Goal: Task Accomplishment & Management: Manage account settings

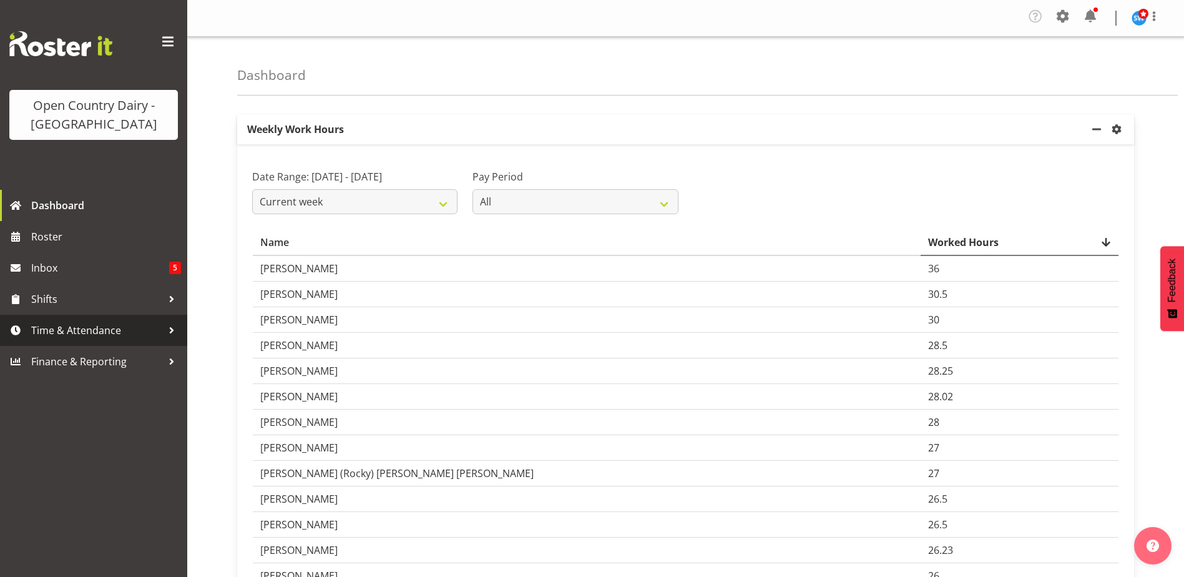
click at [39, 328] on span "Time & Attendance" at bounding box center [96, 330] width 131 height 19
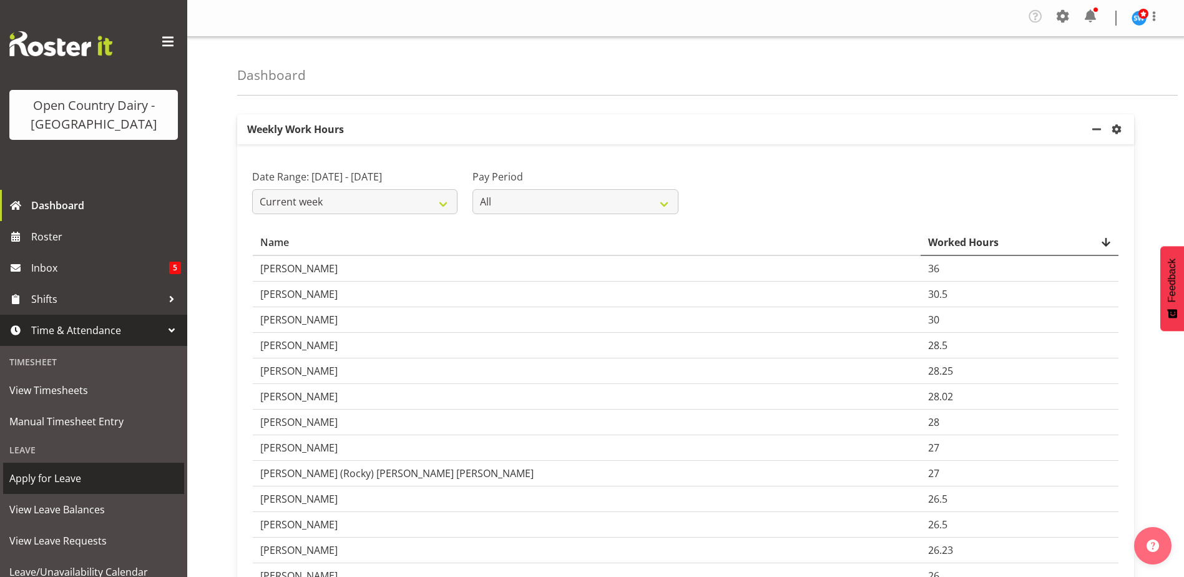
click at [61, 483] on span "Apply for Leave" at bounding box center [93, 478] width 169 height 19
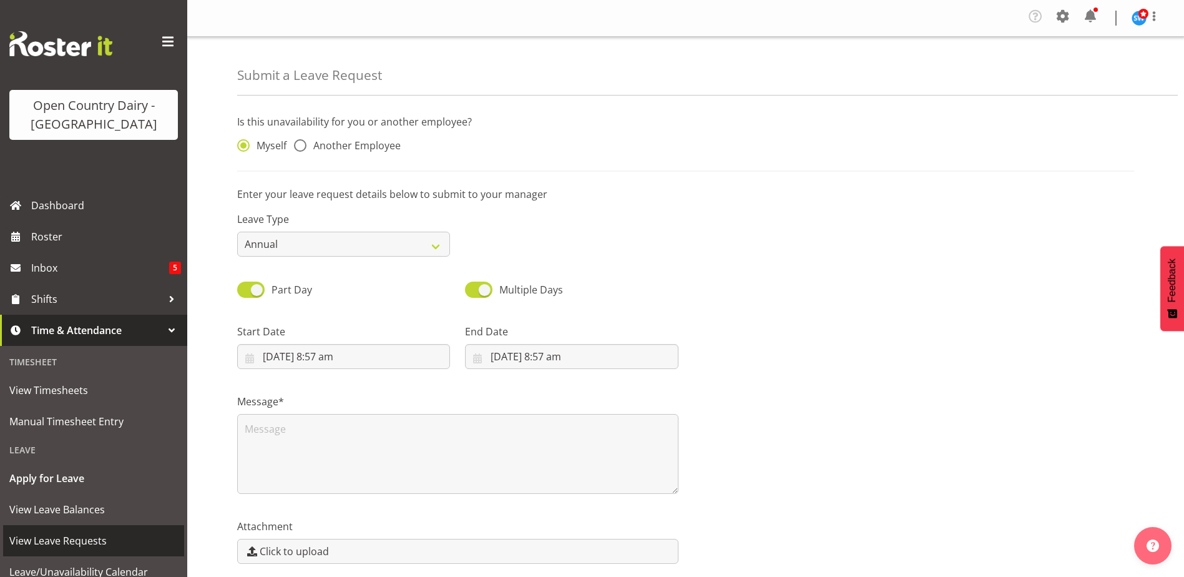
click at [65, 537] on span "View Leave Requests" at bounding box center [93, 540] width 169 height 19
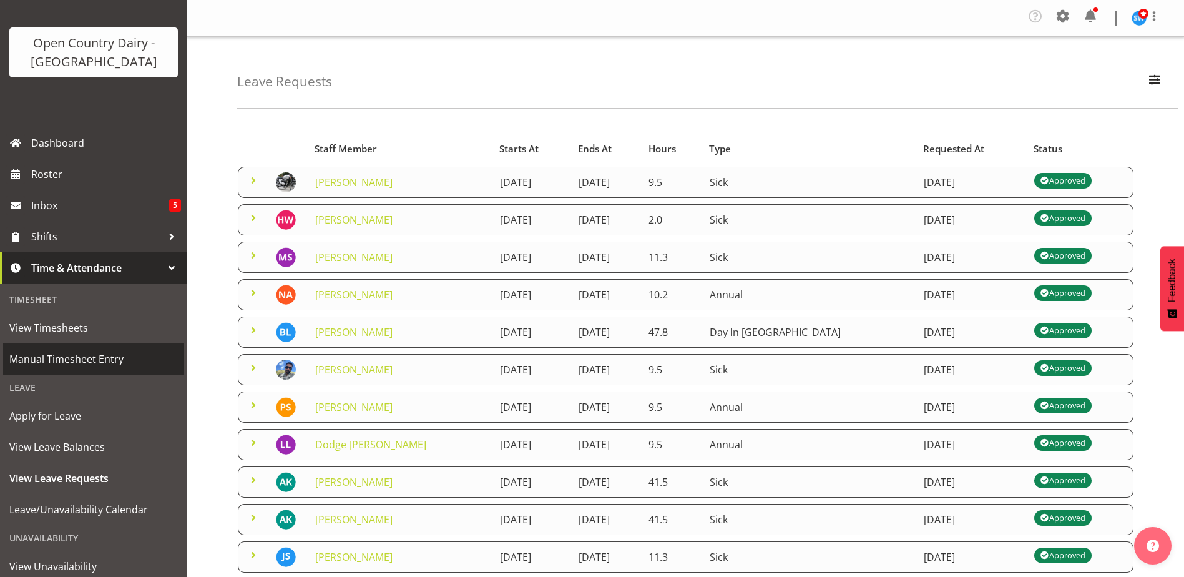
scroll to position [133, 0]
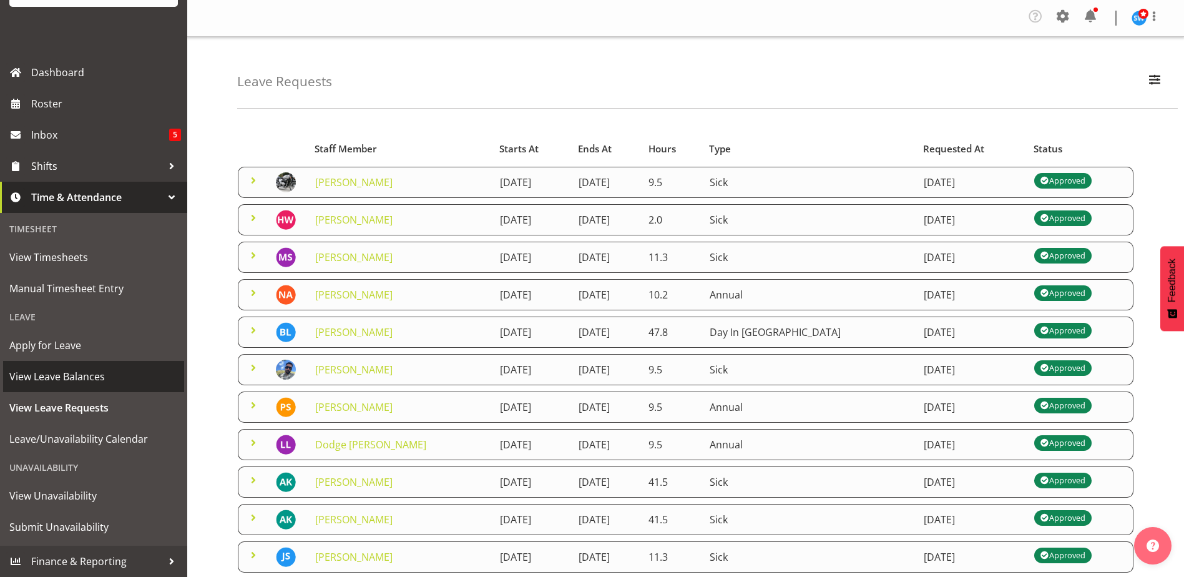
click at [108, 370] on span "View Leave Balances" at bounding box center [93, 376] width 169 height 19
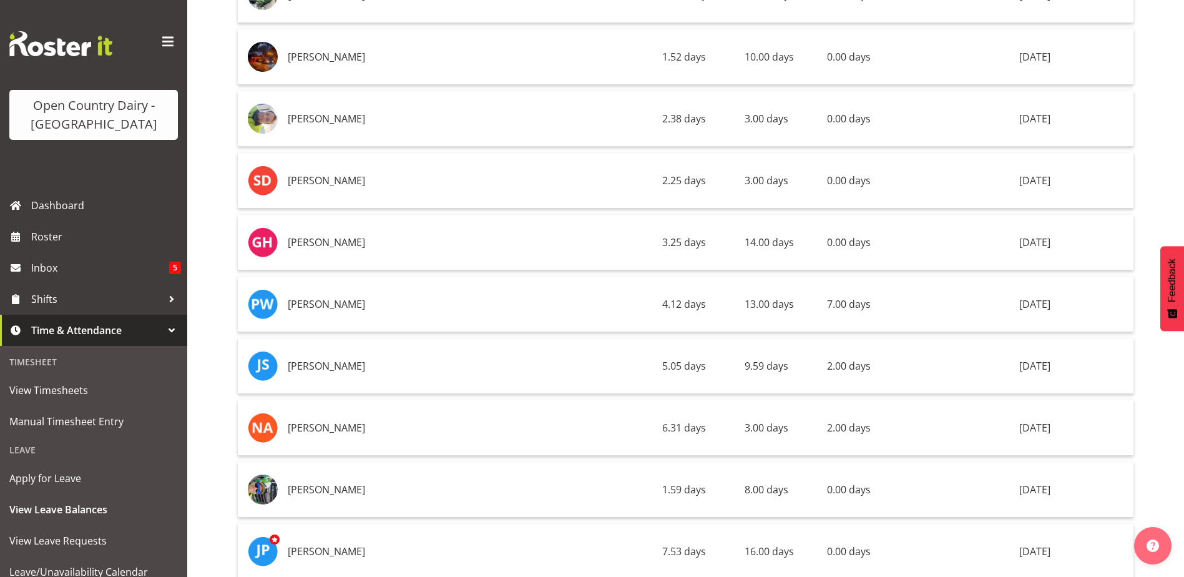
scroll to position [4494, 0]
